Goal: Task Accomplishment & Management: Use online tool/utility

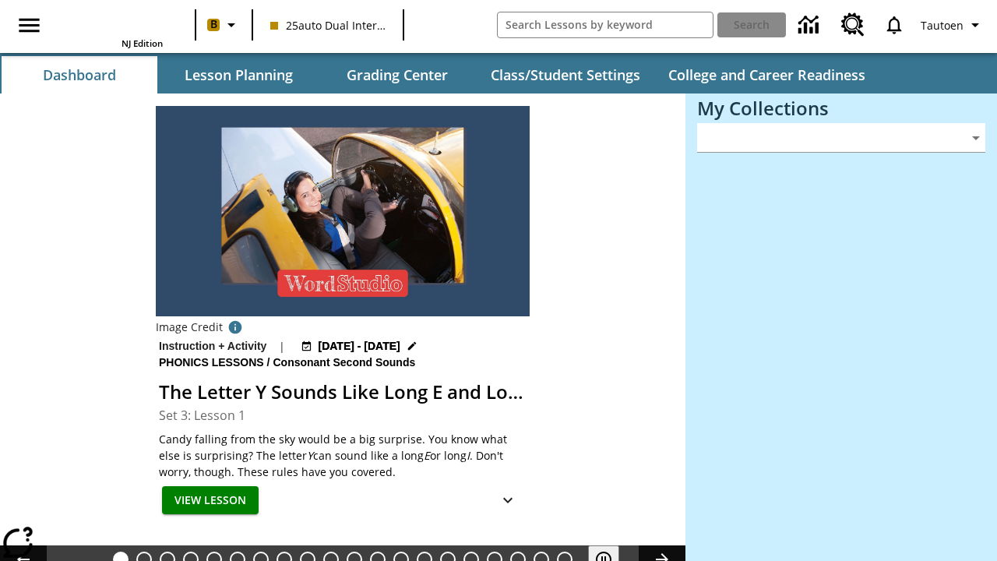
type input "-1"
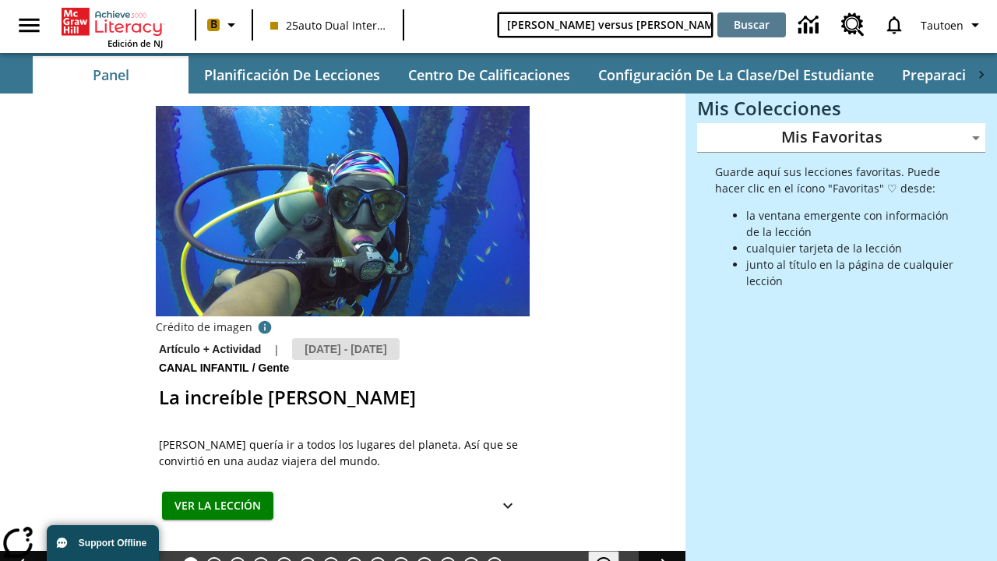
type input "[PERSON_NAME] versus [PERSON_NAME]"
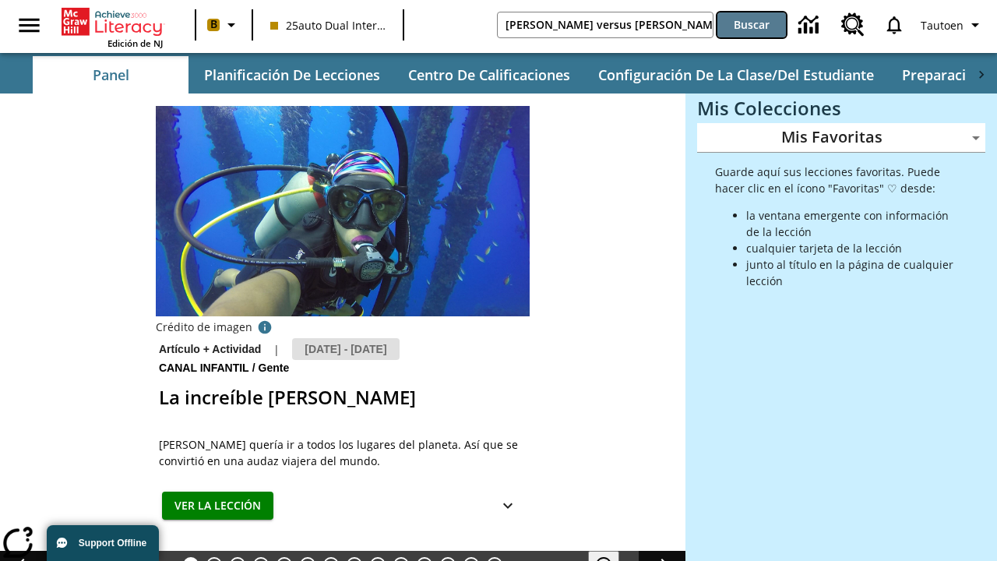
click at [752, 25] on button "Buscar" at bounding box center [752, 24] width 69 height 25
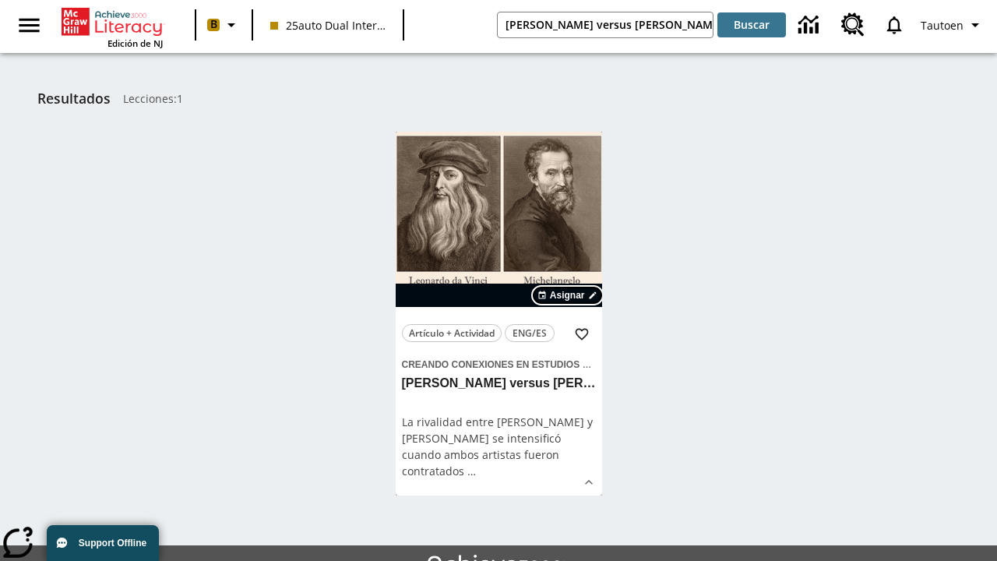
click at [568, 295] on span "Asignar" at bounding box center [567, 295] width 35 height 14
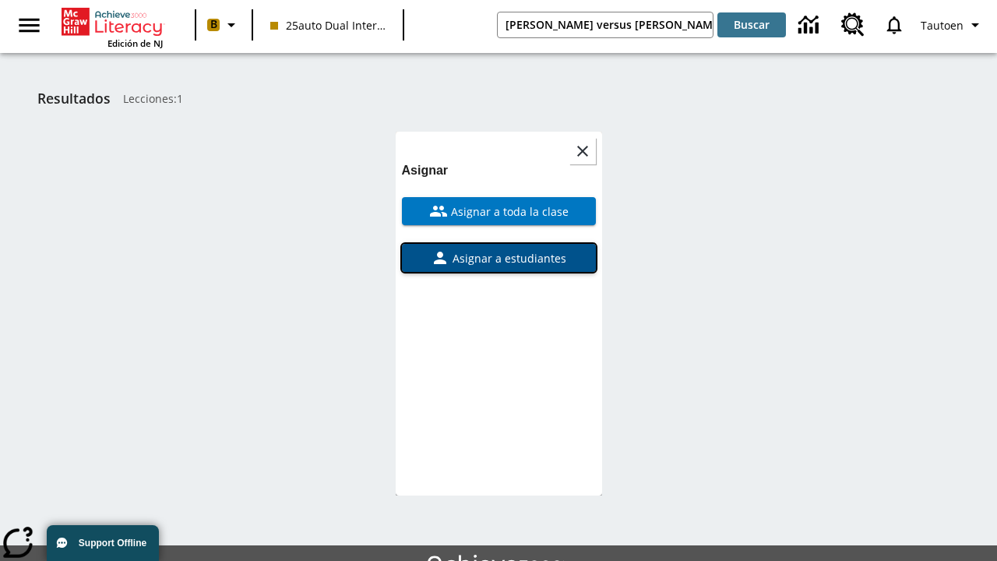
click at [499, 250] on span "Asignar a estudiantes" at bounding box center [508, 258] width 117 height 16
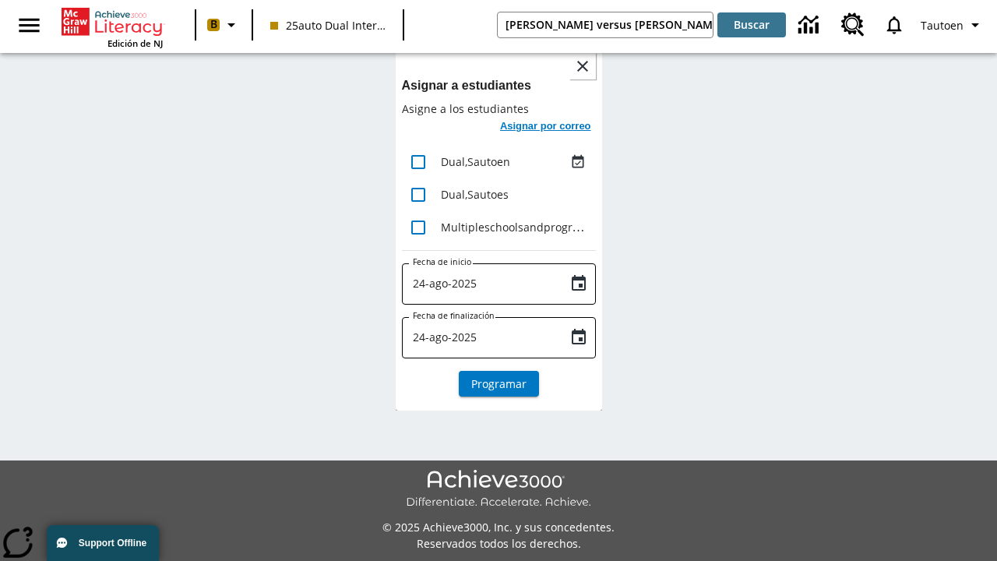
click at [418, 161] on input "lesson details" at bounding box center [418, 162] width 33 height 33
checkbox input "true"
click at [544, 128] on h6 "Asignar por correo" at bounding box center [545, 127] width 91 height 18
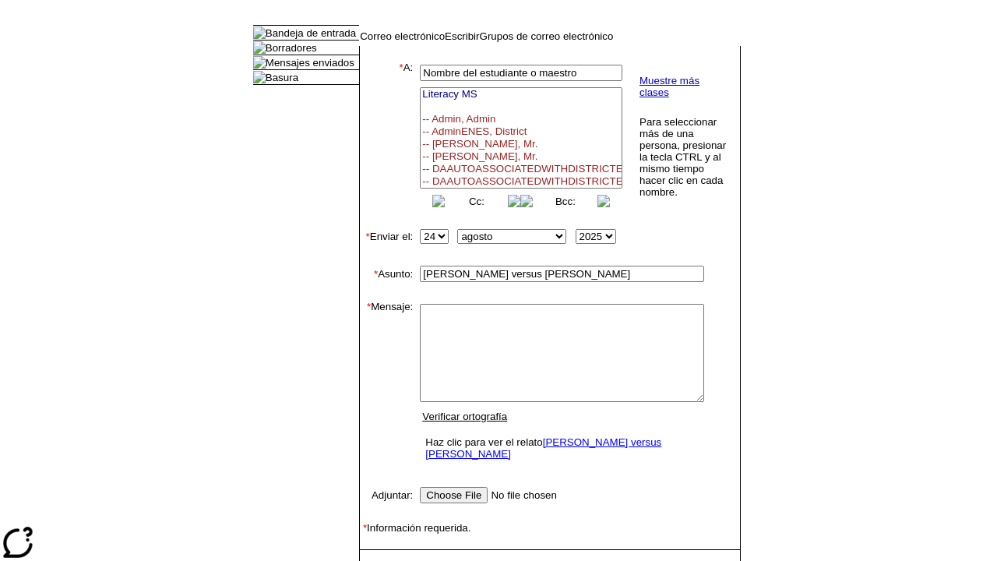
select select
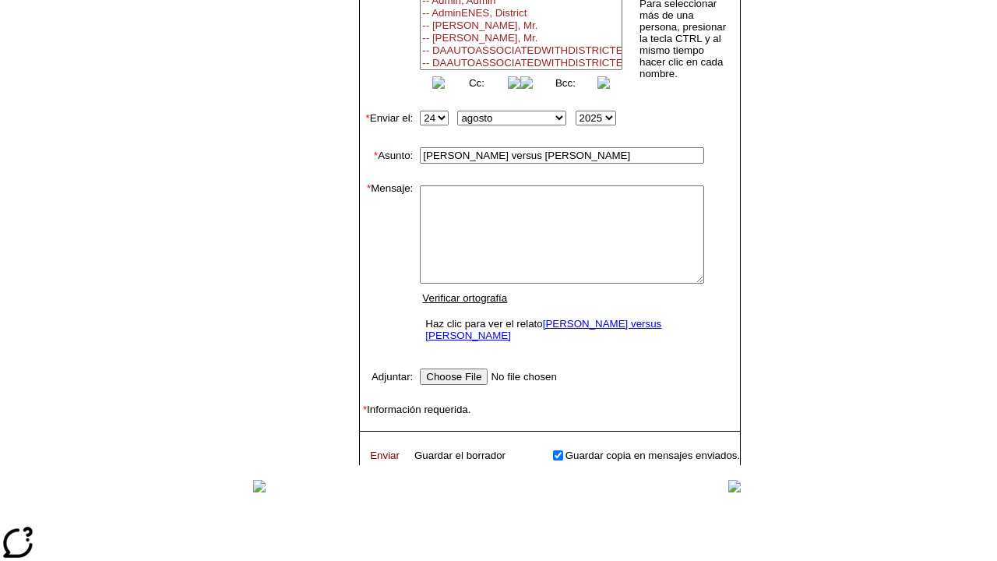
click at [377, 450] on link "Enviar" at bounding box center [385, 456] width 30 height 12
